Goal: Information Seeking & Learning: Learn about a topic

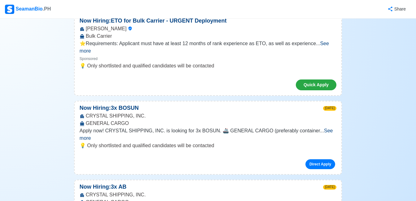
scroll to position [297, 0]
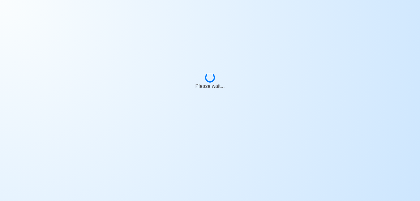
click at [0, 86] on html "Please wait..." at bounding box center [210, 100] width 420 height 201
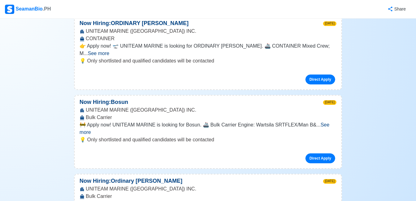
scroll to position [1188, 0]
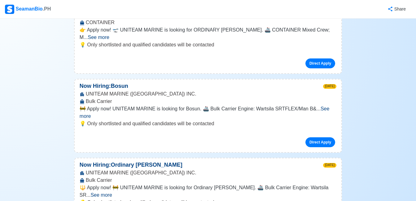
click at [112, 192] on span "See more" at bounding box center [100, 194] width 21 height 5
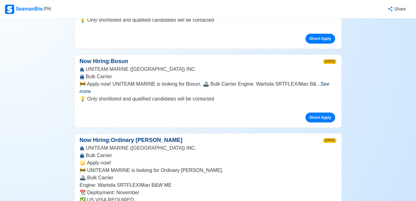
scroll to position [1238, 0]
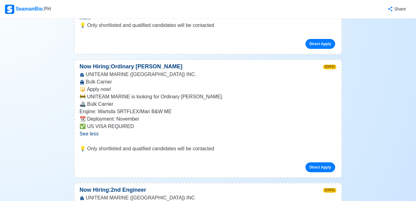
scroll to position [1300, 0]
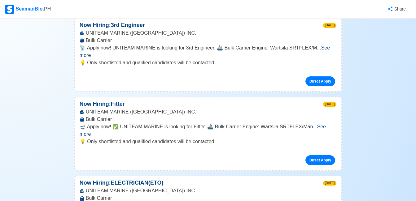
scroll to position [1584, 0]
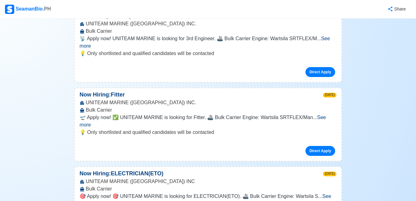
click at [326, 194] on span "See more" at bounding box center [205, 200] width 251 height 13
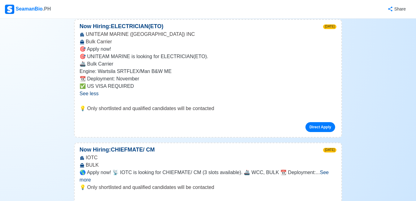
scroll to position [1733, 0]
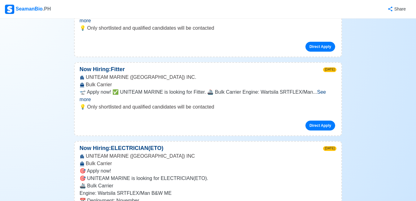
scroll to position [1609, 0]
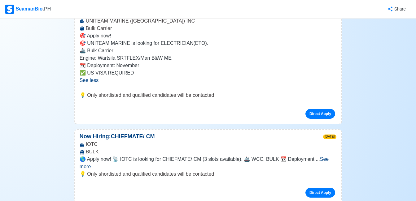
scroll to position [1745, 0]
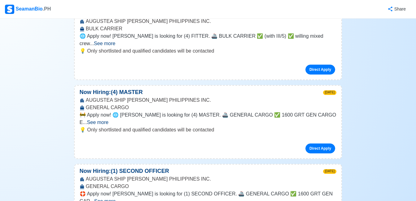
scroll to position [3676, 0]
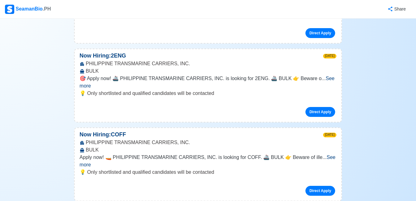
scroll to position [4048, 0]
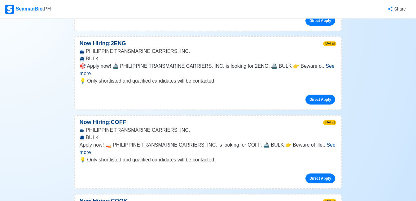
drag, startPoint x: 87, startPoint y: 86, endPoint x: 196, endPoint y: 93, distance: 108.5
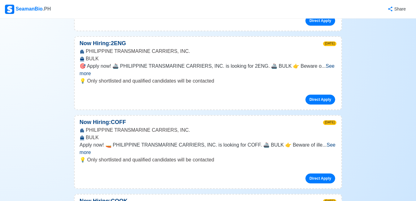
drag, startPoint x: 199, startPoint y: 86, endPoint x: 84, endPoint y: 89, distance: 114.8
copy div "OCEAN WAVE INTERNATIONAL Manning Agency, In"
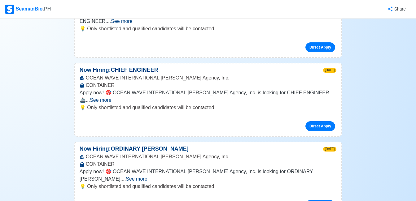
scroll to position [4704, 0]
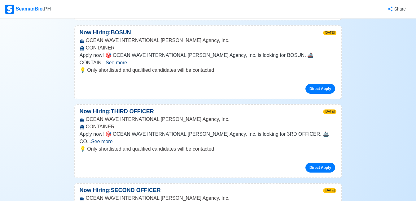
scroll to position [4976, 0]
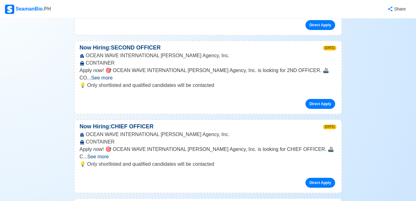
scroll to position [5100, 0]
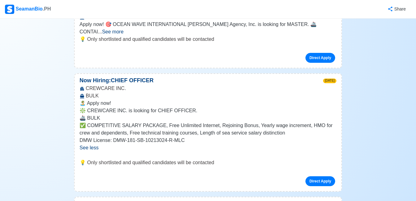
scroll to position [5322, 0]
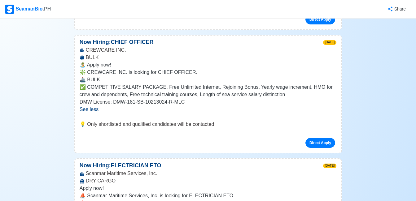
scroll to position [5360, 0]
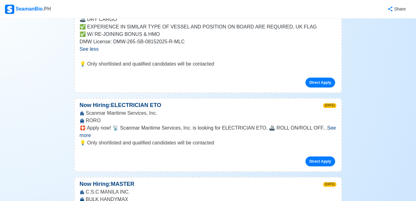
scroll to position [5533, 0]
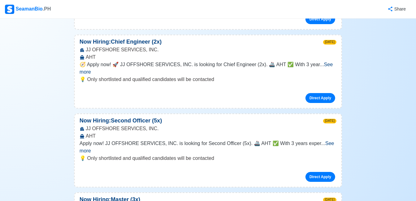
scroll to position [6102, 0]
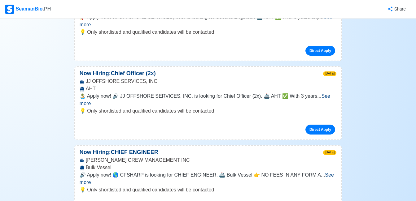
scroll to position [6387, 0]
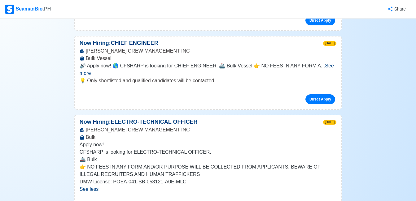
scroll to position [6498, 0]
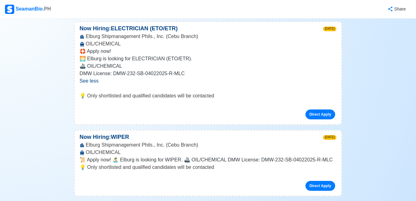
scroll to position [6882, 0]
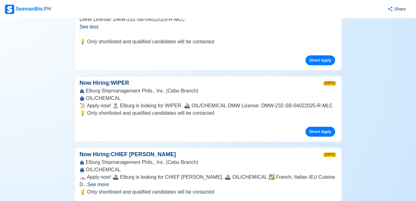
scroll to position [6932, 0]
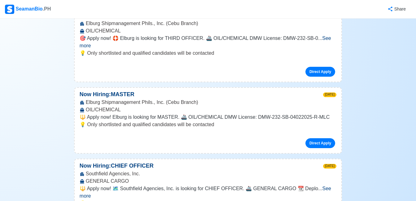
scroll to position [7142, 0]
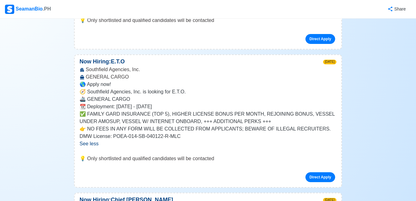
scroll to position [7439, 0]
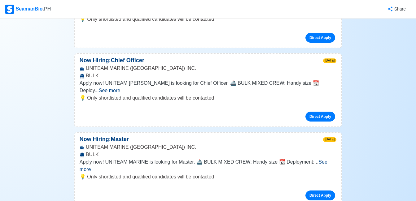
scroll to position [8528, 0]
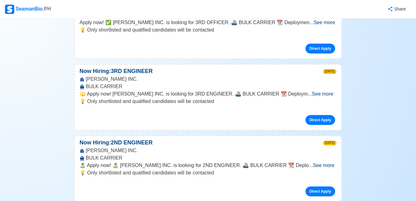
scroll to position [8825, 0]
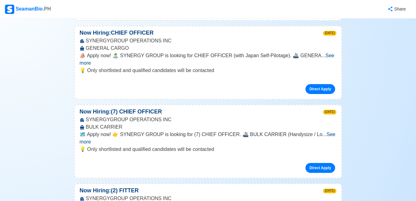
scroll to position [9717, 0]
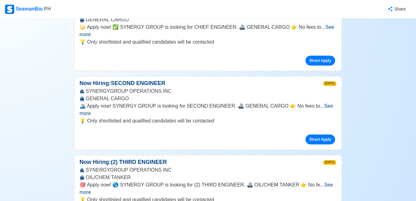
scroll to position [10137, 0]
